Goal: Find contact information: Find contact information

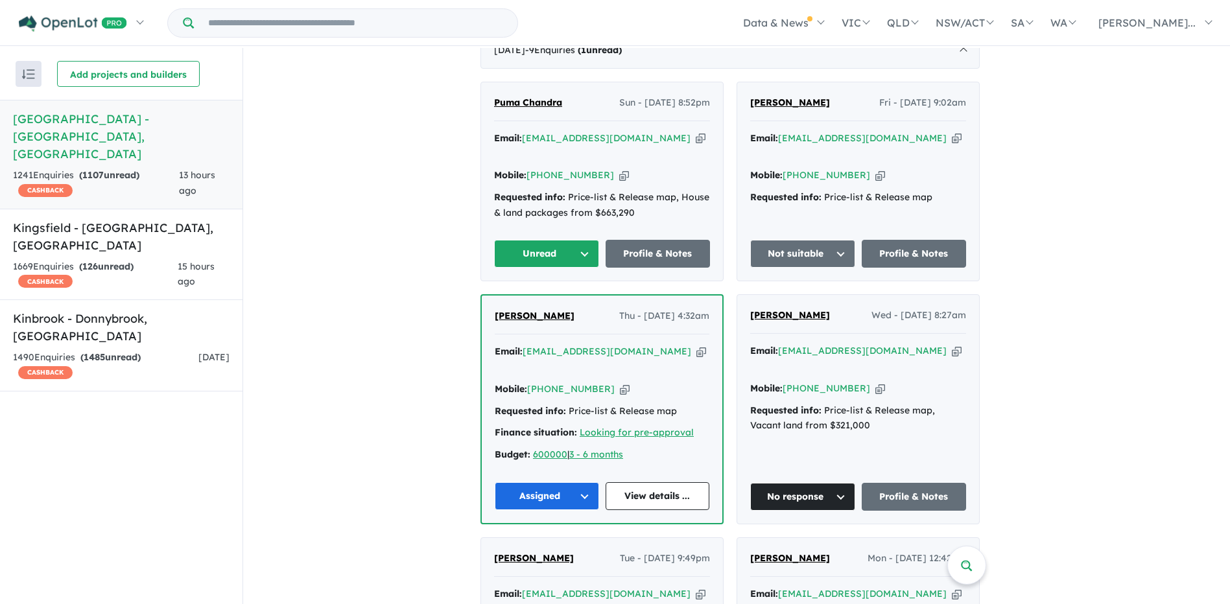
scroll to position [519, 0]
drag, startPoint x: 604, startPoint y: 153, endPoint x: 550, endPoint y: 153, distance: 53.2
click at [550, 169] on div "Mobile: [PHONE_NUMBER] Copied!" at bounding box center [602, 177] width 216 height 16
copy link "414 948 571"
drag, startPoint x: 324, startPoint y: 112, endPoint x: 454, endPoint y: 86, distance: 133.4
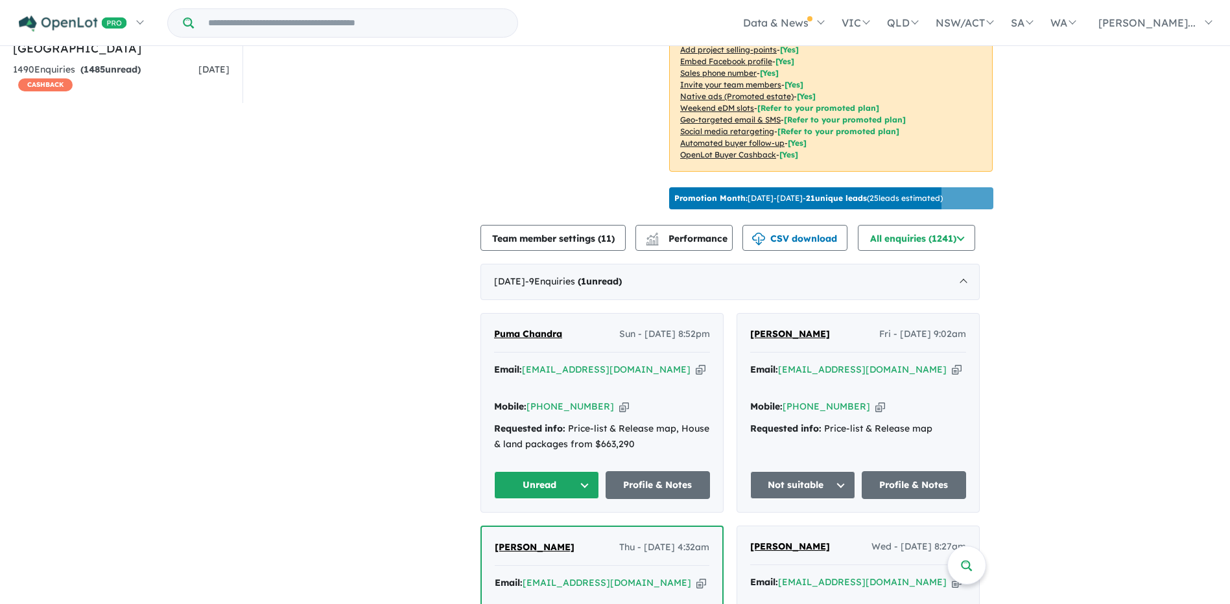
scroll to position [358, 0]
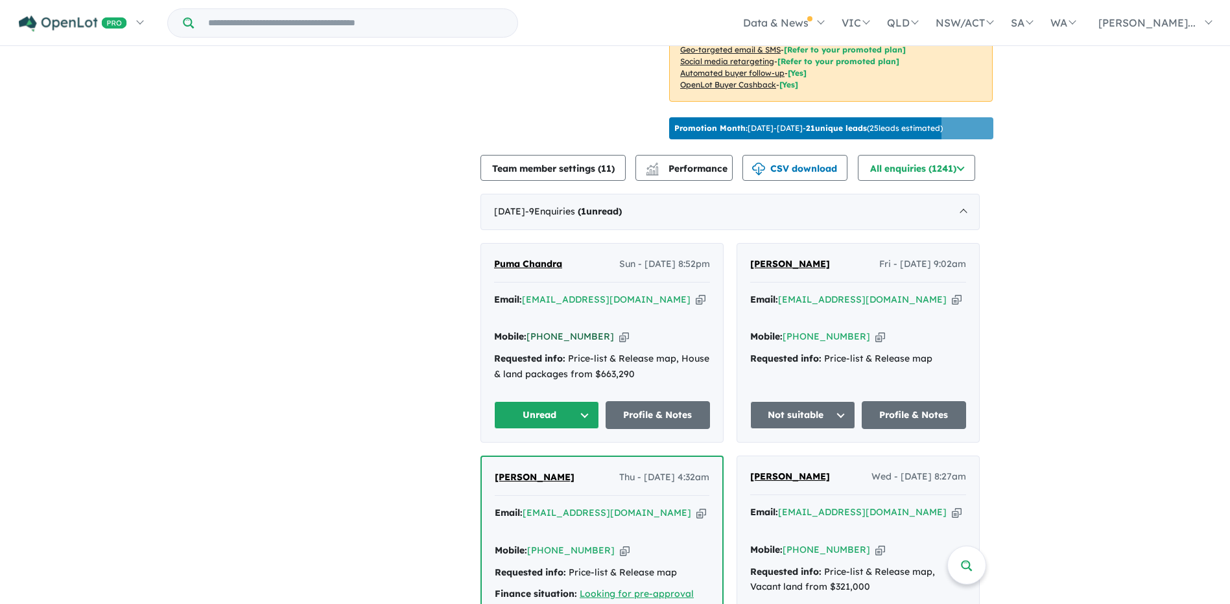
drag, startPoint x: 606, startPoint y: 314, endPoint x: 554, endPoint y: 311, distance: 52.0
click at [554, 329] on div "Mobile: [PHONE_NUMBER] Copied!" at bounding box center [602, 337] width 216 height 16
copy link "414 948 571"
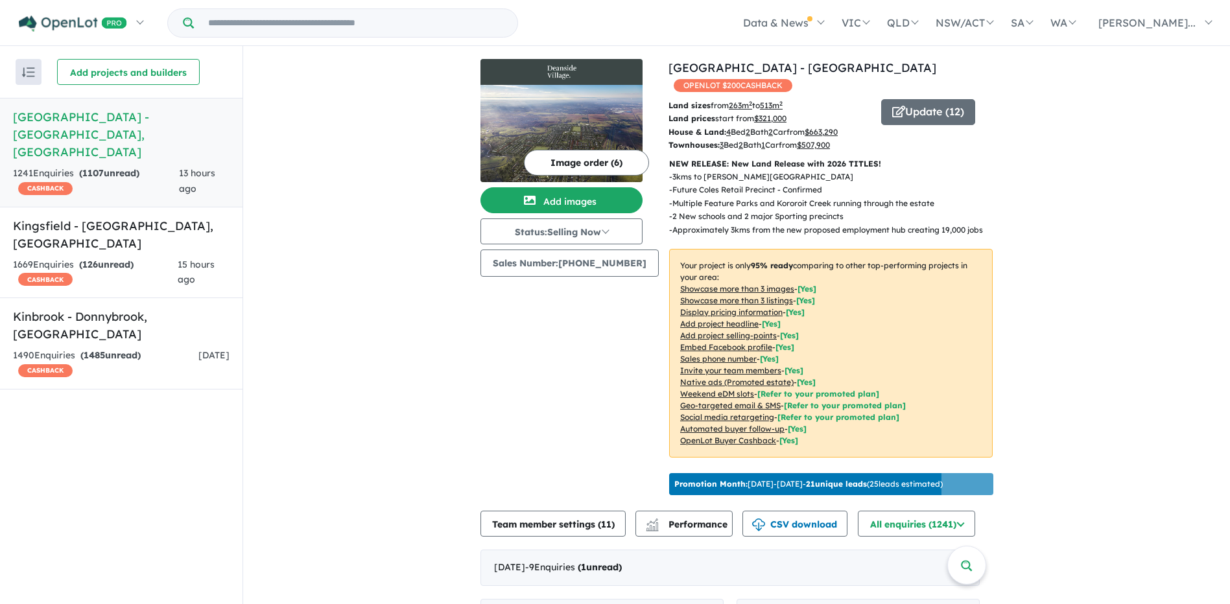
scroll to position [2, 0]
